Goal: Communication & Community: Ask a question

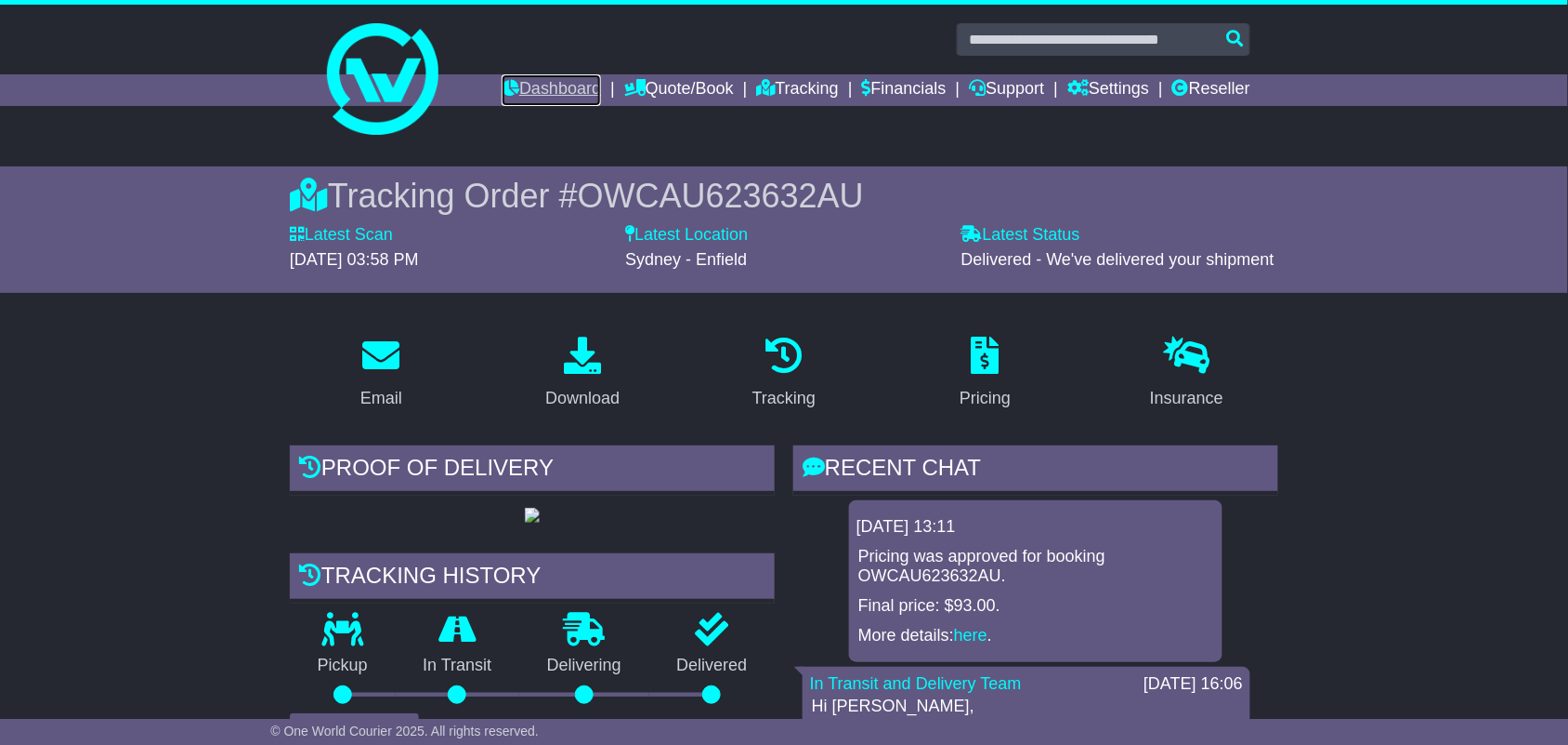
click at [517, 96] on link "Dashboard" at bounding box center [551, 90] width 100 height 32
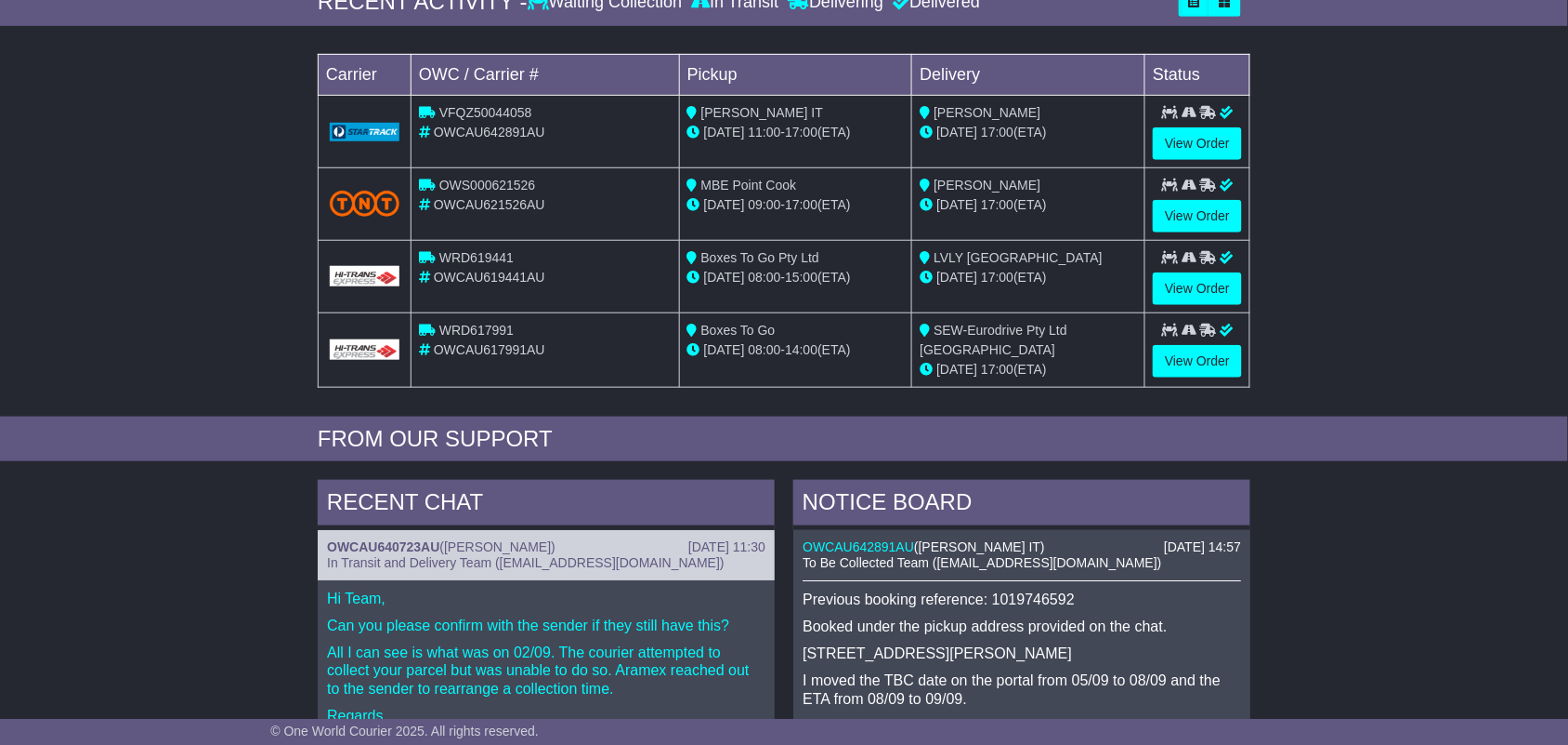
scroll to position [437, 0]
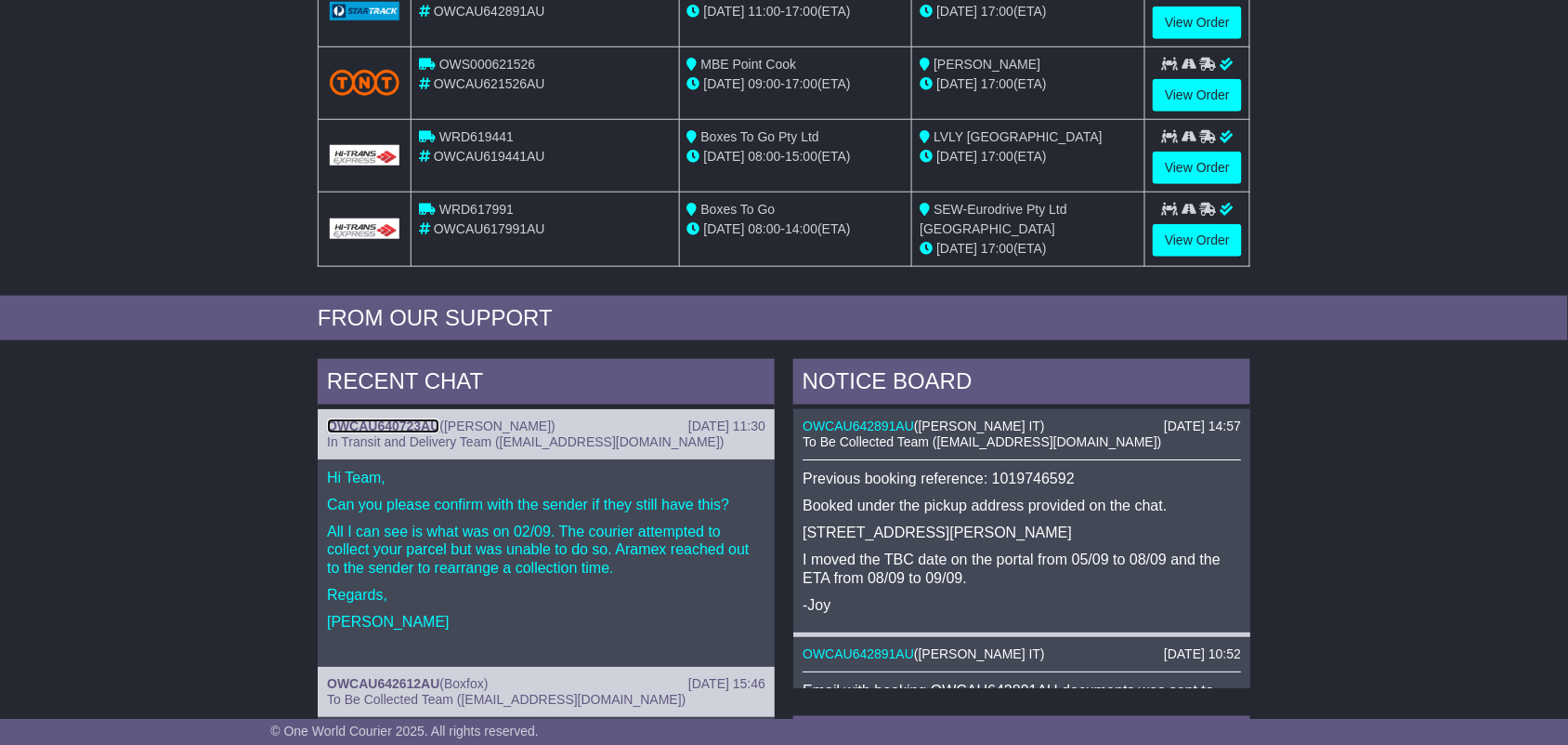
click at [374, 426] on link "OWCAU640723AU" at bounding box center [383, 425] width 113 height 15
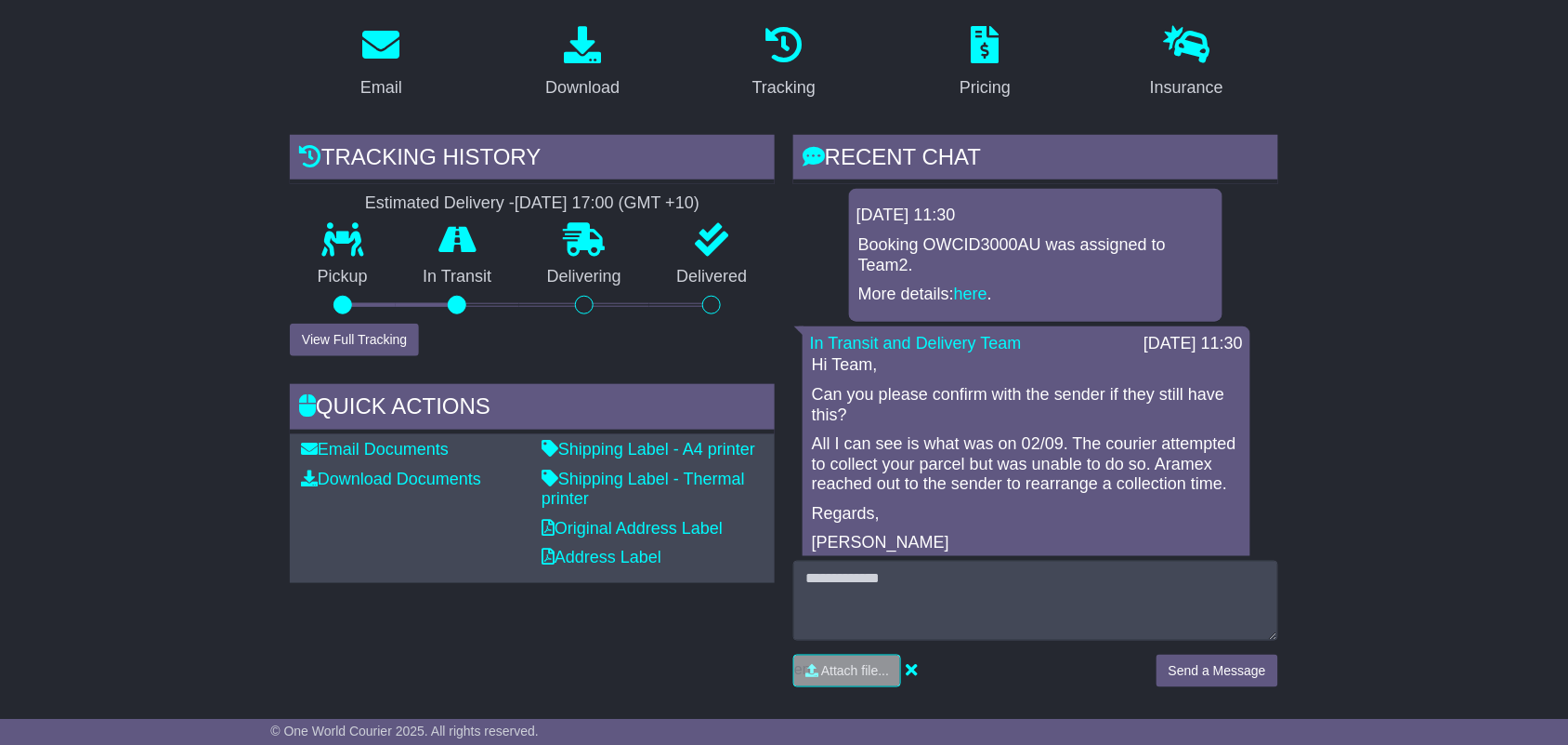
scroll to position [377, 0]
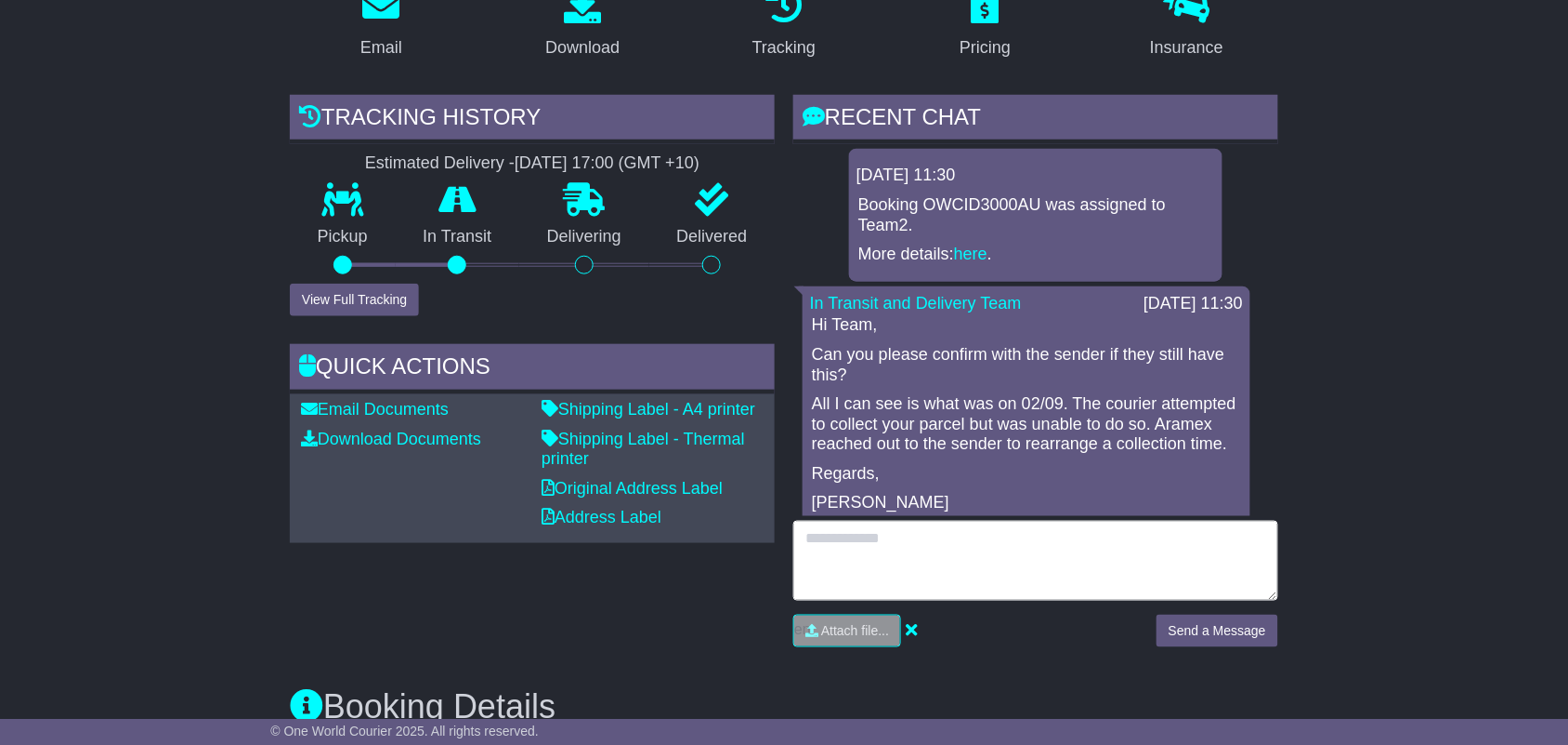
click at [902, 526] on textarea at bounding box center [1035, 560] width 485 height 80
type textarea "*"
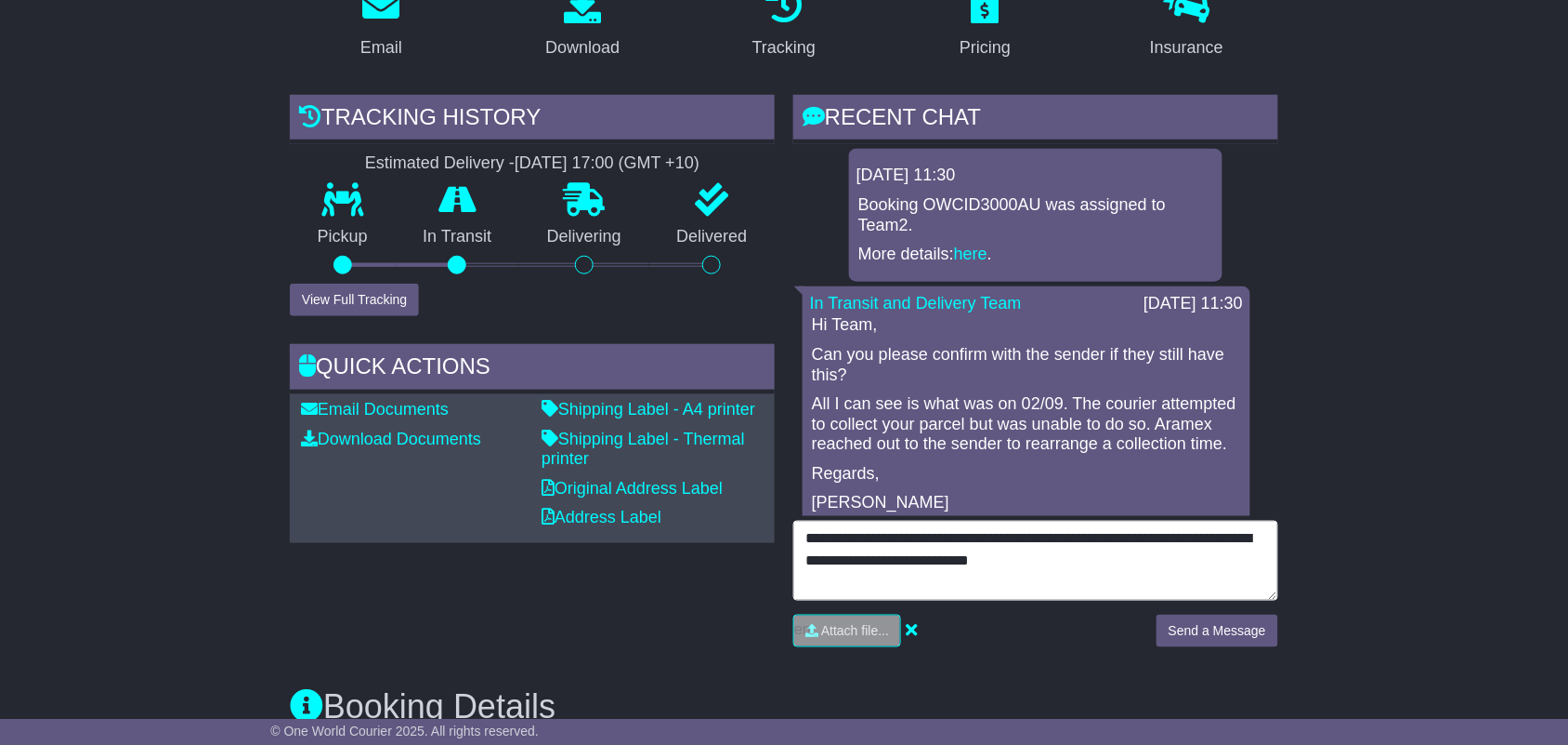
type textarea "**********"
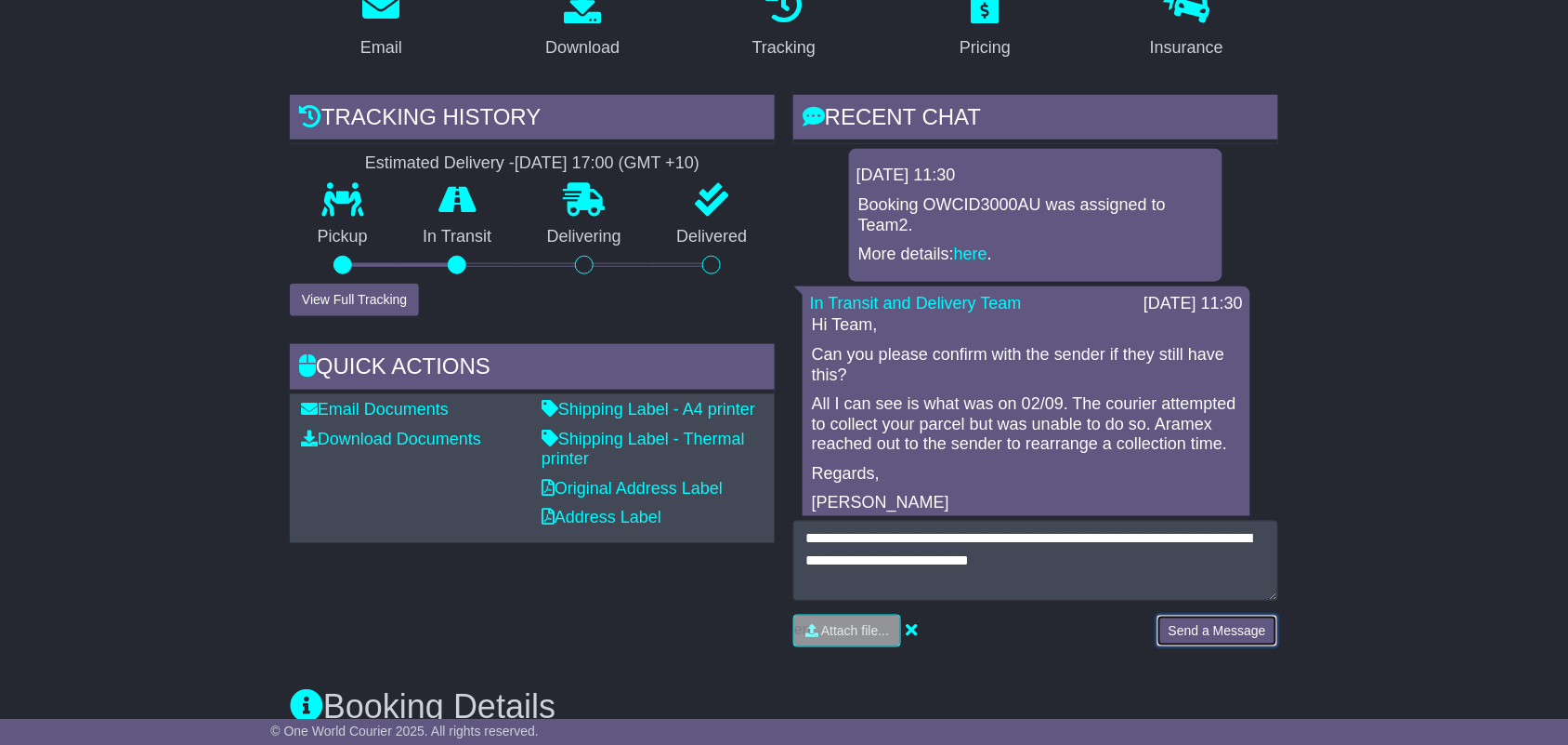
click at [1182, 630] on button "Send a Message" at bounding box center [1216, 630] width 121 height 33
